Goal: Information Seeking & Learning: Learn about a topic

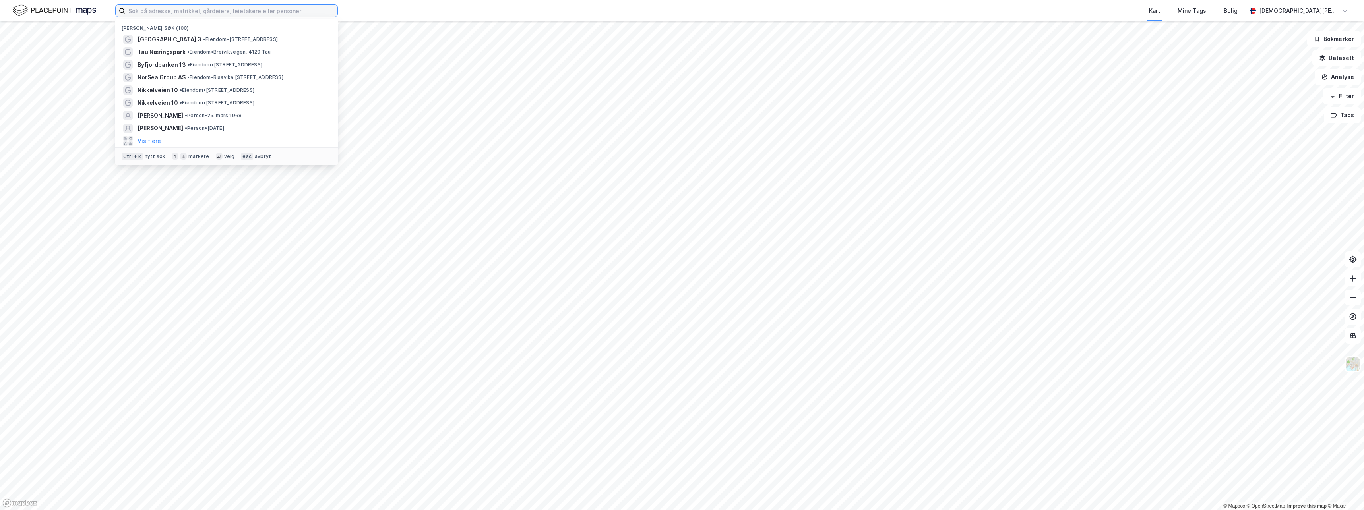
click at [199, 8] on input at bounding box center [231, 11] width 212 height 12
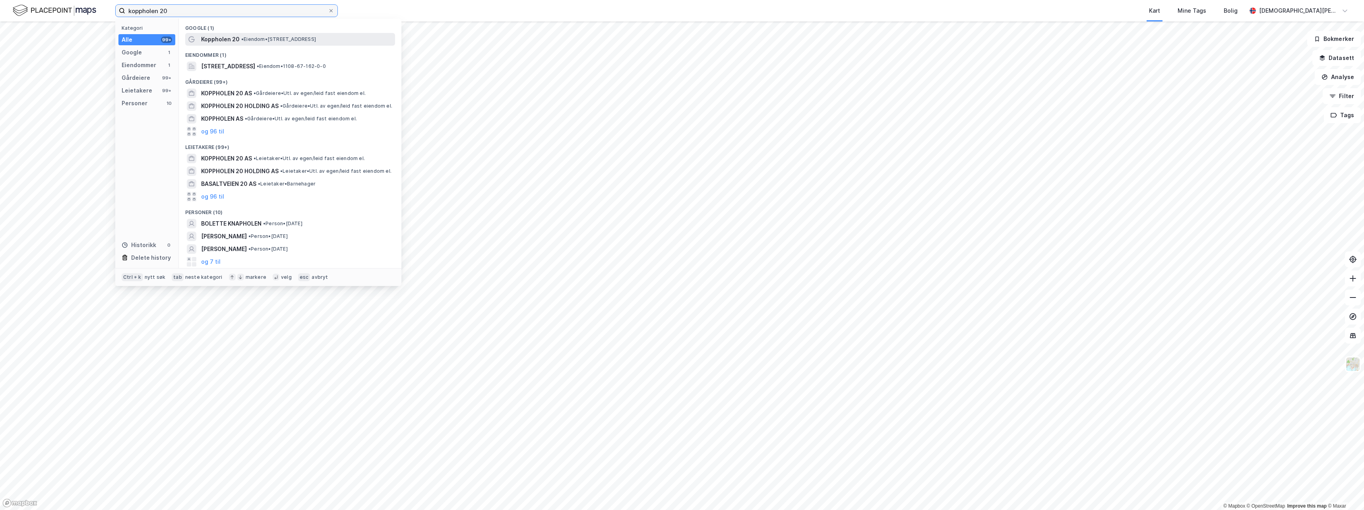
type input "koppholen 20"
